Goal: Task Accomplishment & Management: Use online tool/utility

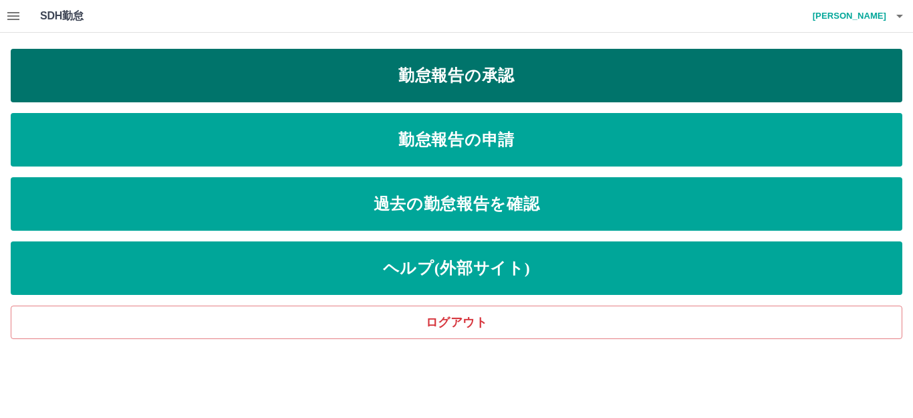
click at [451, 74] on link "勤怠報告の承認" at bounding box center [457, 75] width 892 height 53
